Goal: Information Seeking & Learning: Learn about a topic

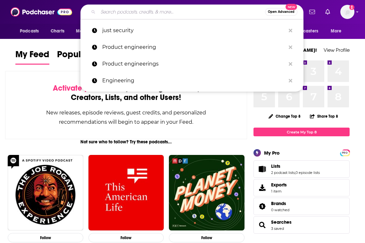
click at [139, 14] on input "Search podcasts, credits, & more..." at bounding box center [181, 12] width 167 height 10
type input "s"
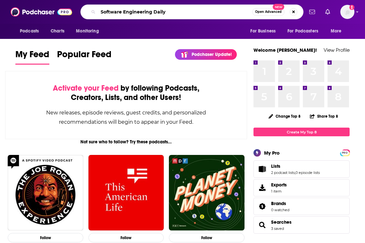
type input "Software Engineering Daily"
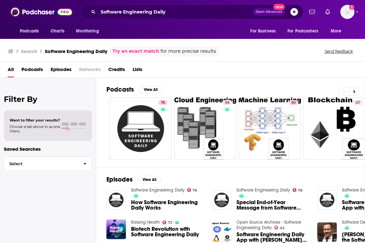
click at [145, 199] on span "How Software Engineering Daily Works" at bounding box center [167, 204] width 73 height 11
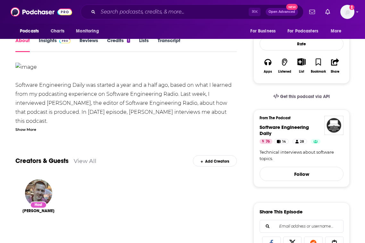
scroll to position [99, 0]
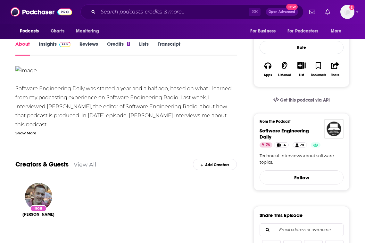
click at [45, 47] on link "Insights" at bounding box center [55, 48] width 32 height 15
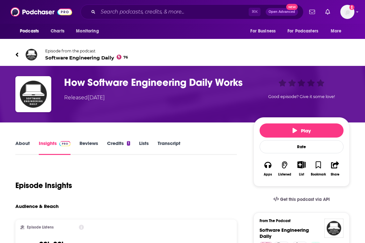
click at [92, 148] on link "Reviews" at bounding box center [89, 147] width 19 height 15
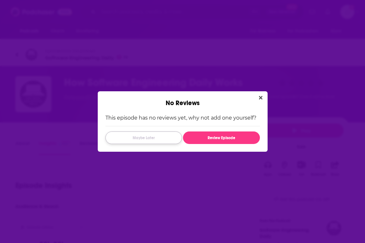
click at [172, 140] on button "Maybe Later" at bounding box center [144, 137] width 77 height 13
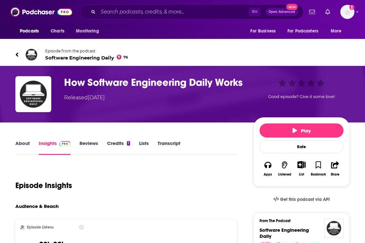
click at [145, 145] on link "Lists" at bounding box center [144, 147] width 10 height 15
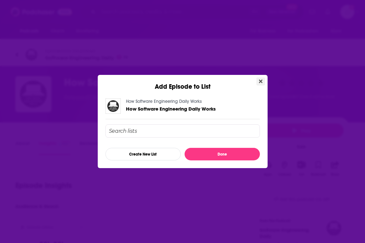
click at [260, 84] on button "Close" at bounding box center [261, 81] width 9 height 8
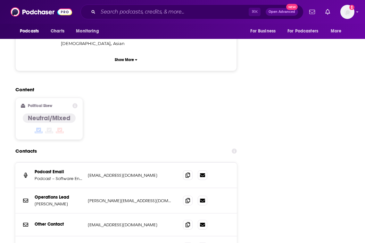
scroll to position [811, 0]
